Goal: Navigation & Orientation: Find specific page/section

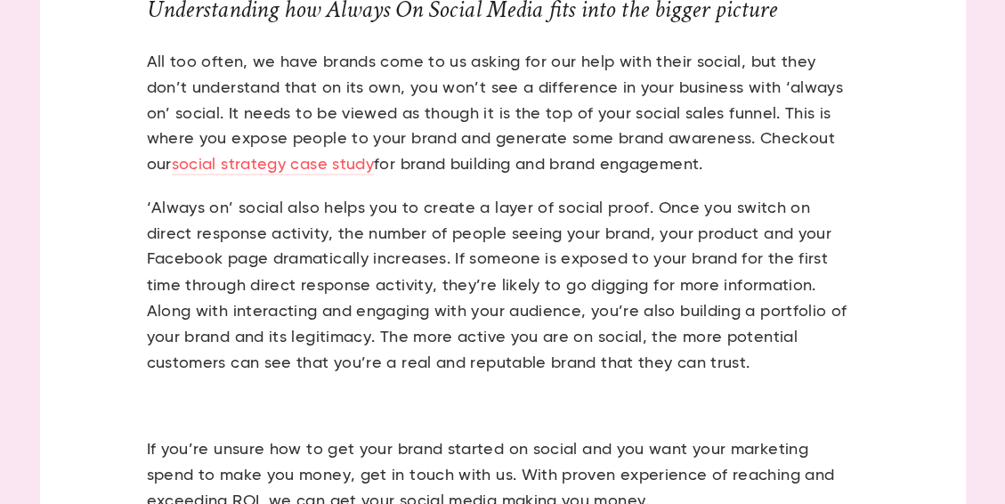
scroll to position [1226, 0]
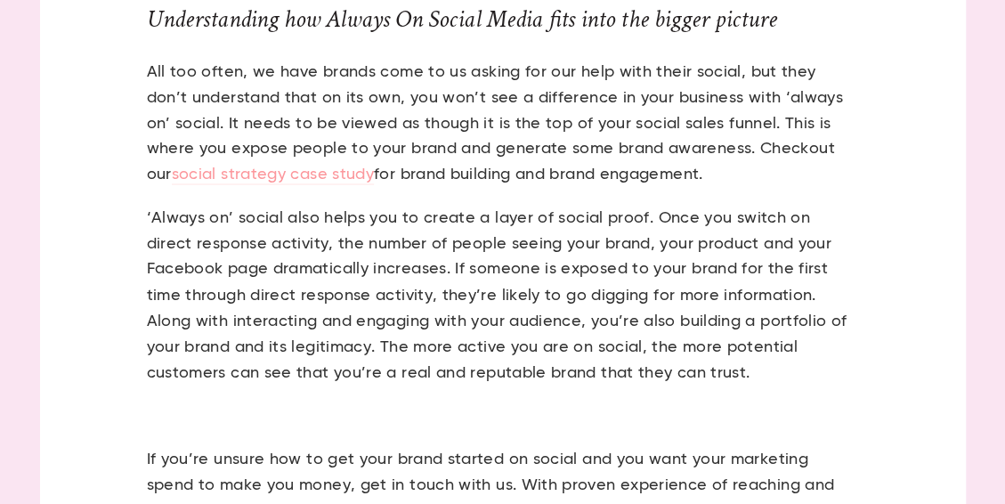
click at [374, 167] on link "social strategy case study" at bounding box center [273, 176] width 202 height 18
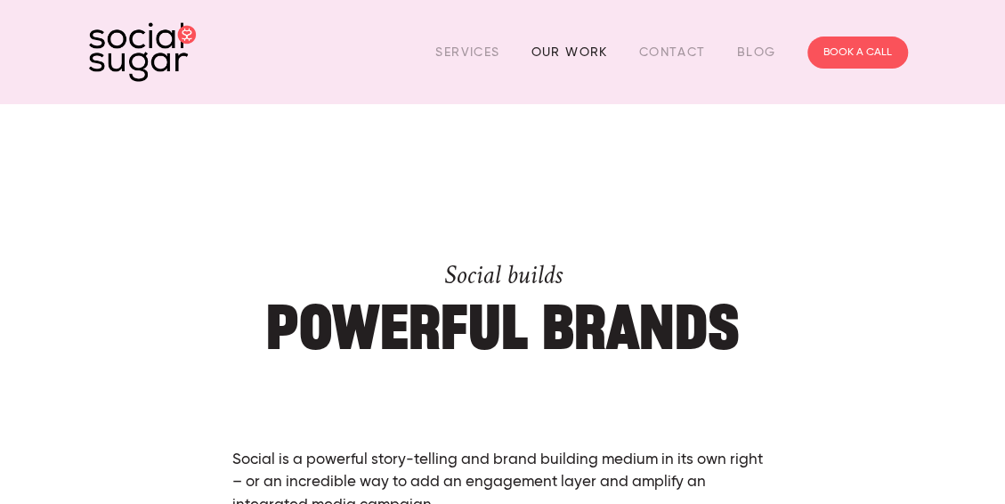
click at [547, 53] on link "Our Work" at bounding box center [569, 52] width 77 height 28
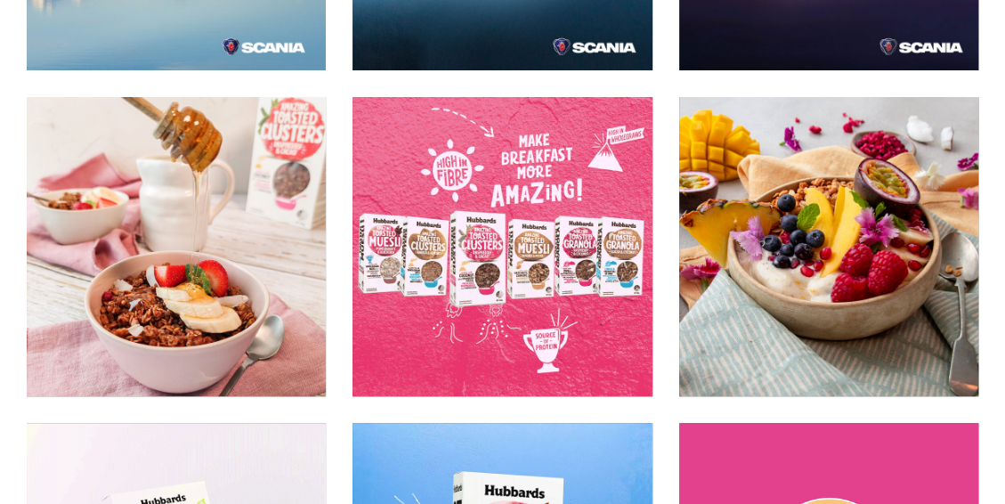
scroll to position [3295, 0]
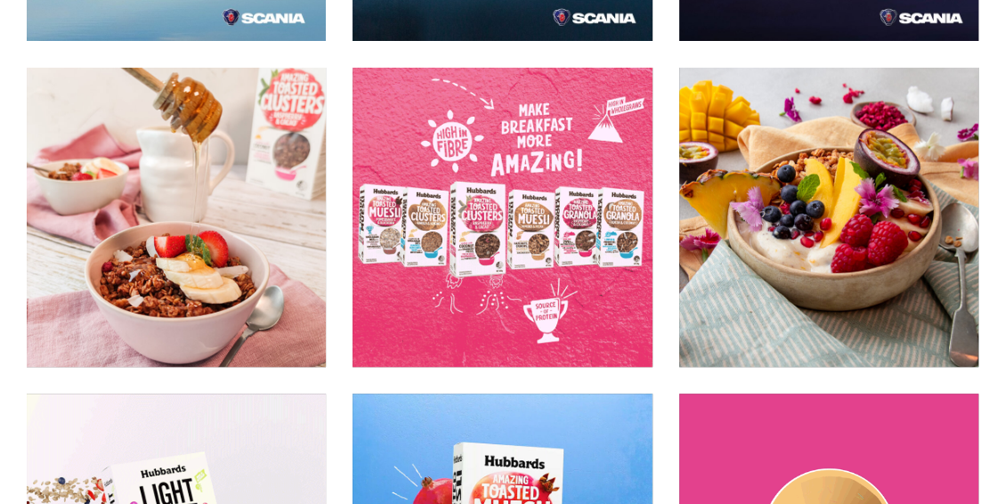
drag, startPoint x: 1013, startPoint y: 24, endPoint x: 1005, endPoint y: 159, distance: 135.6
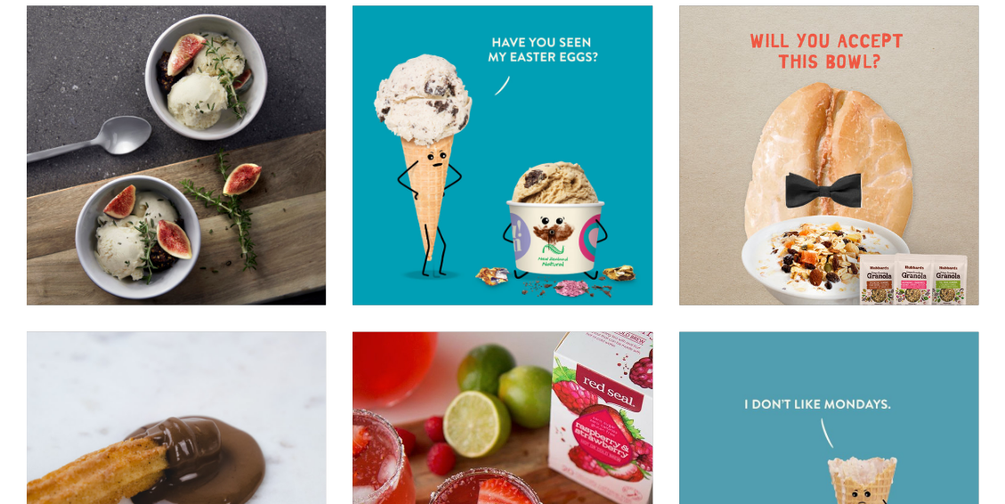
scroll to position [7610, 0]
